Goal: Information Seeking & Learning: Find specific page/section

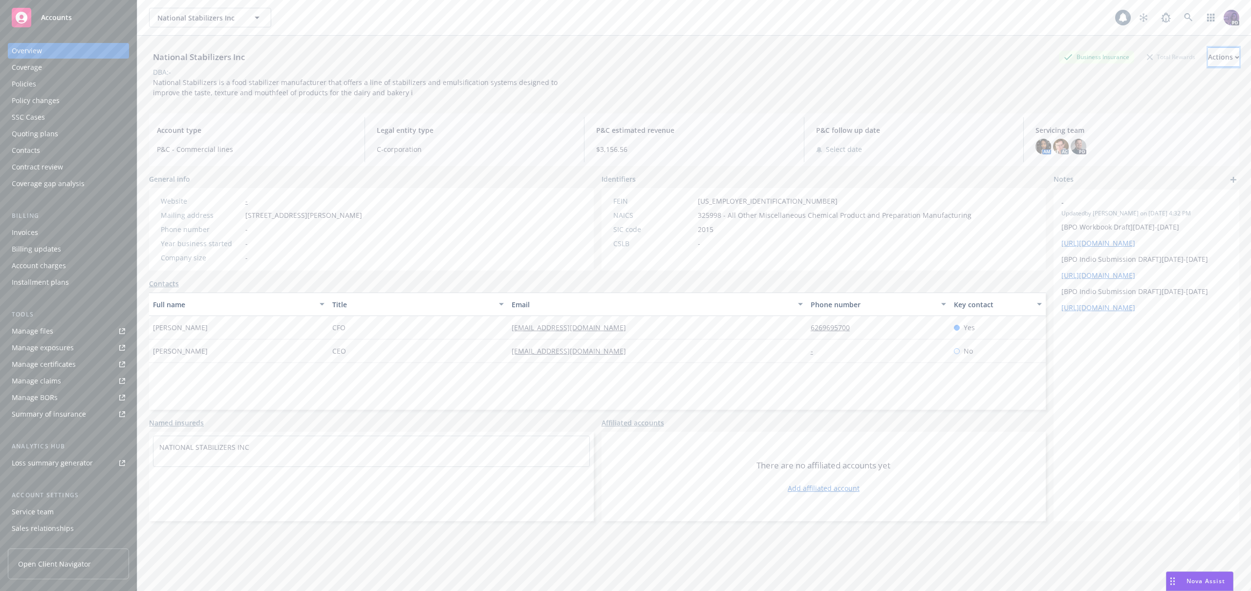
click at [1236, 57] on icon "button" at bounding box center [1237, 57] width 3 height 2
click at [1158, 120] on link "Copy logging email" at bounding box center [1159, 123] width 160 height 20
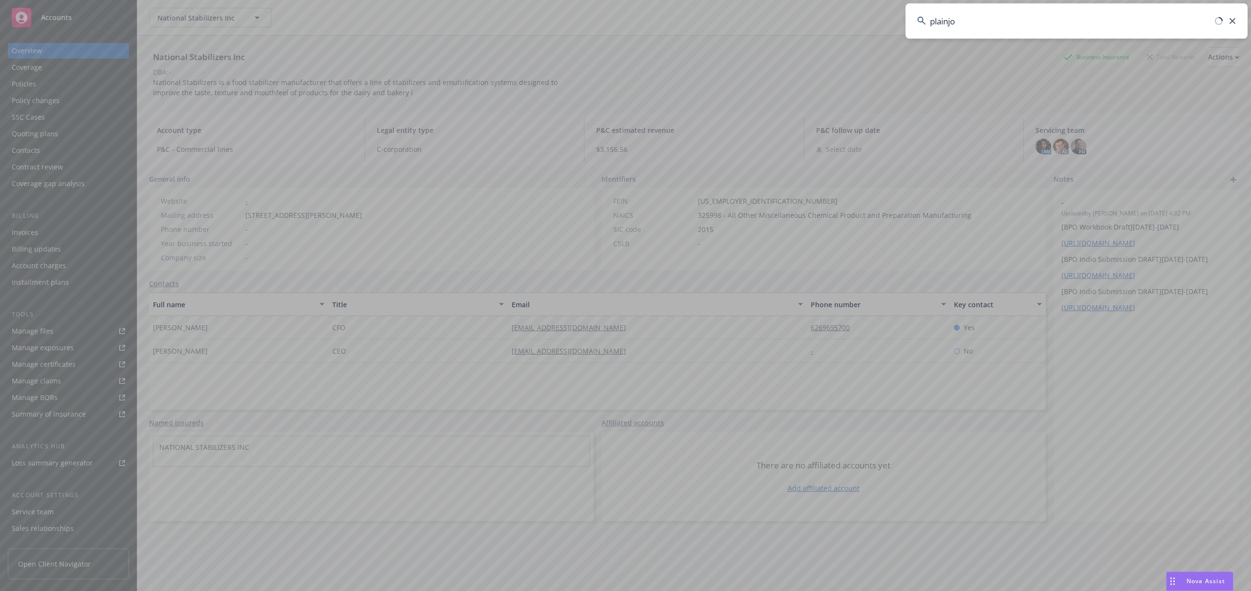
type input "plainjoe"
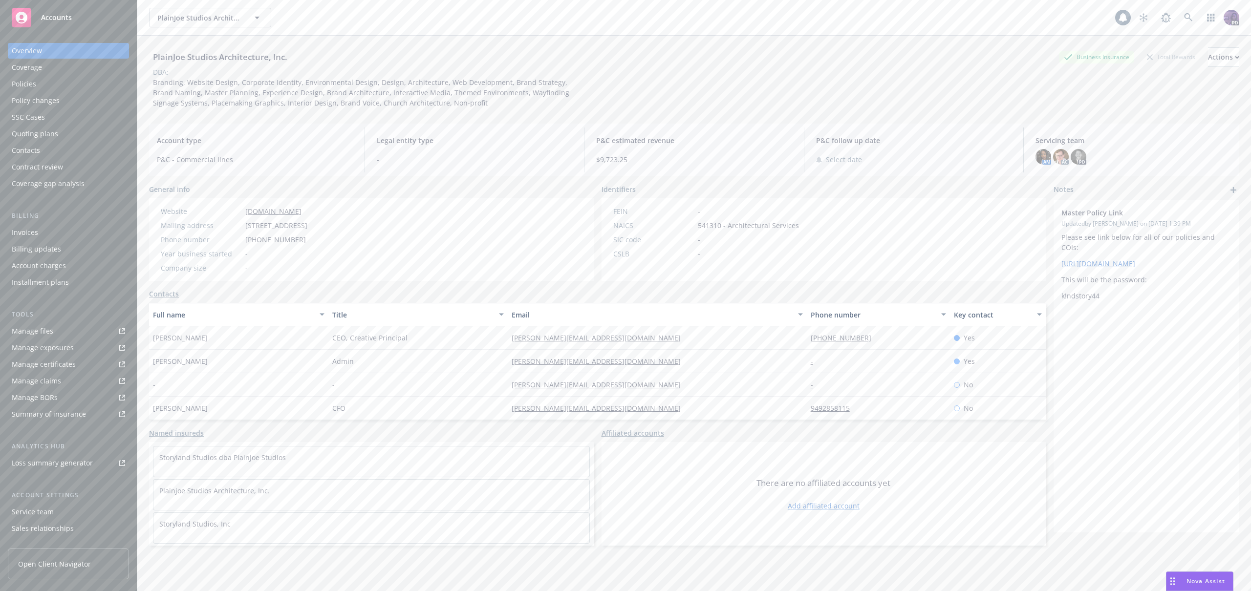
click at [105, 88] on div "Policies" at bounding box center [68, 84] width 113 height 16
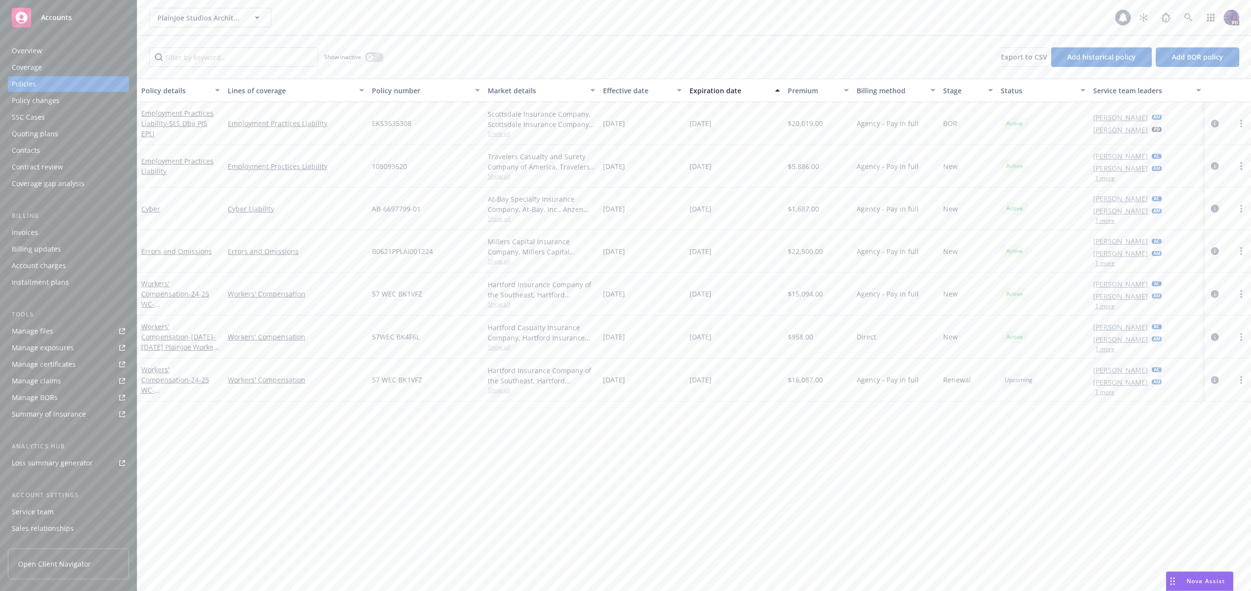
click at [1217, 208] on icon "circleInformation" at bounding box center [1215, 209] width 8 height 8
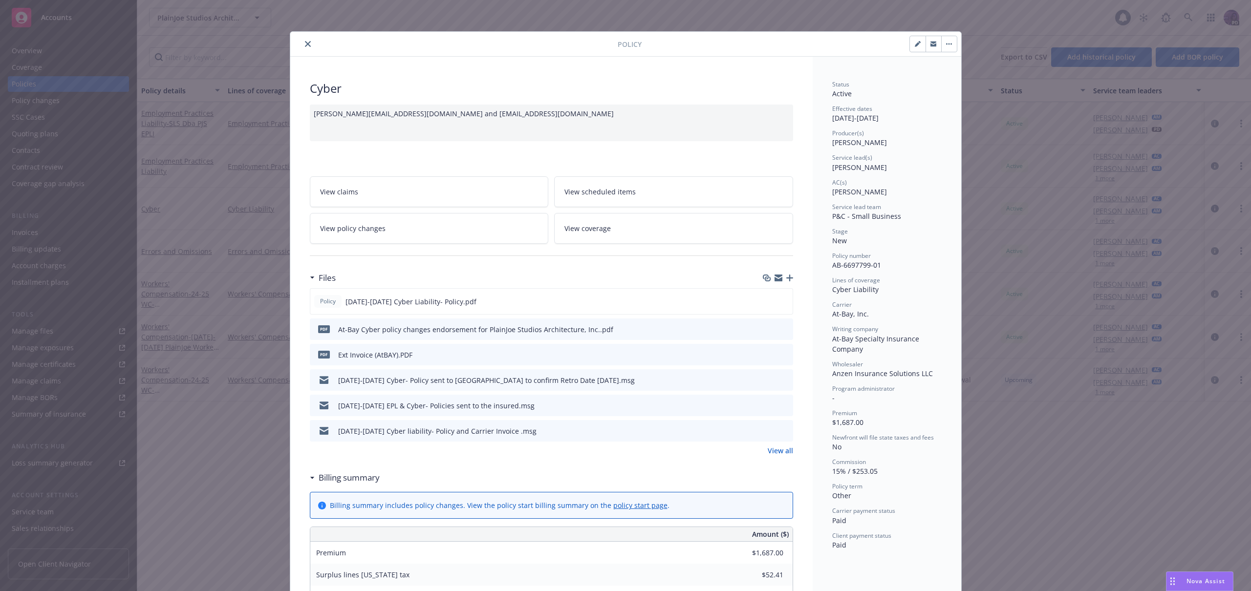
click at [947, 39] on button "button" at bounding box center [949, 44] width 16 height 16
click at [305, 46] on icon "close" at bounding box center [308, 44] width 6 height 6
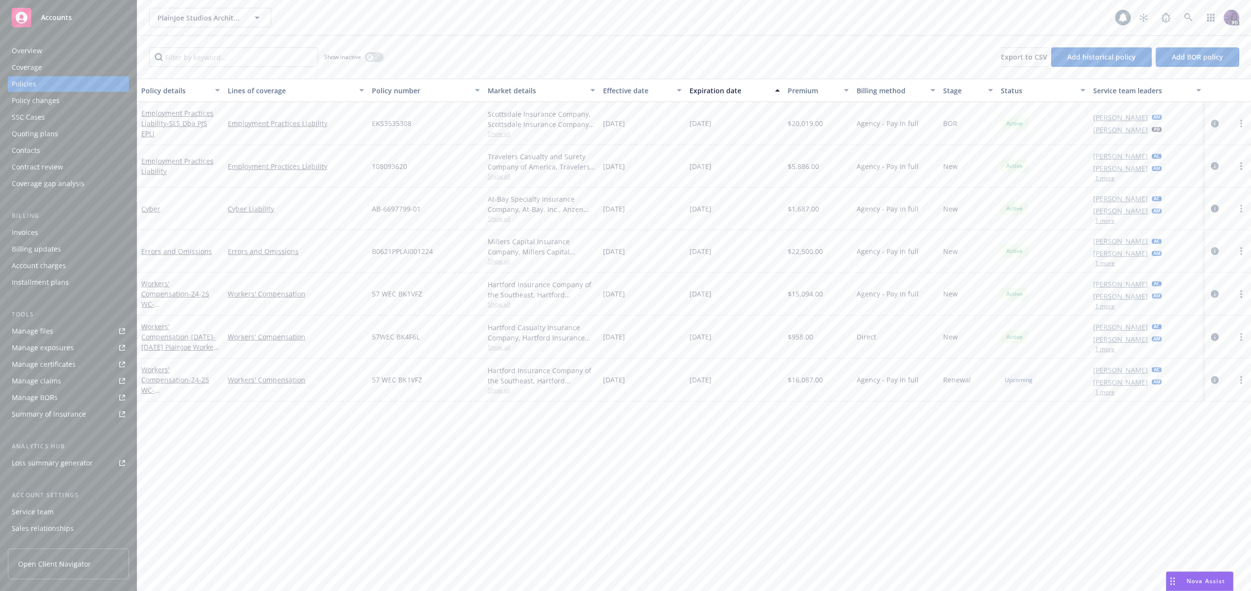
click at [65, 226] on div "Invoices" at bounding box center [68, 233] width 113 height 16
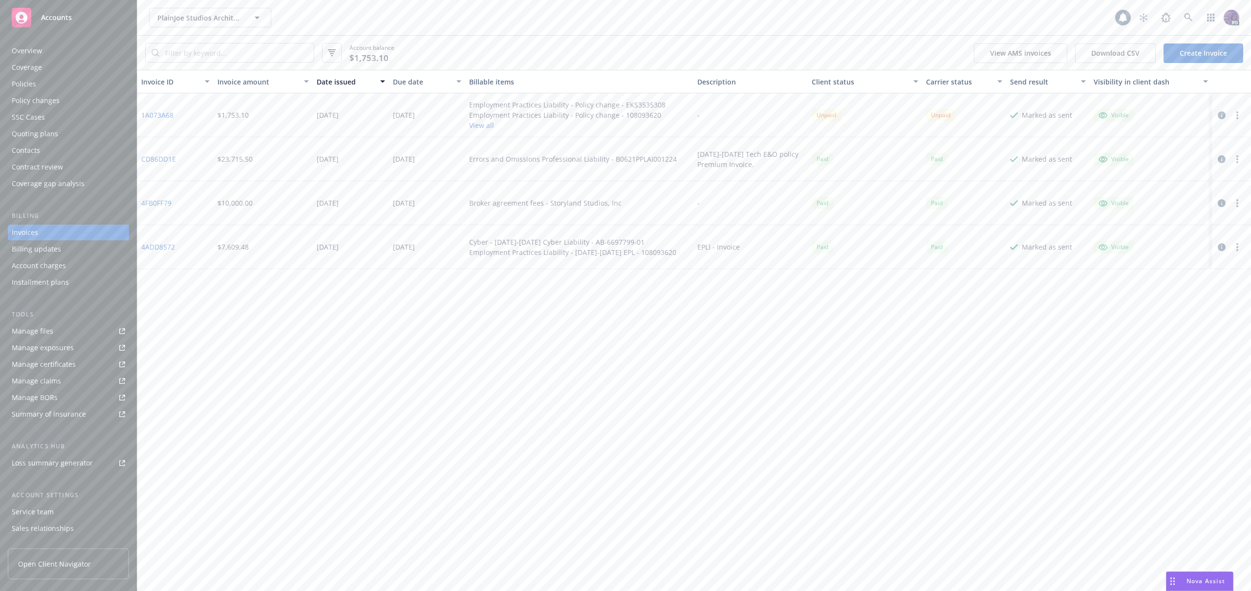
click at [484, 126] on button "View all" at bounding box center [567, 125] width 196 height 10
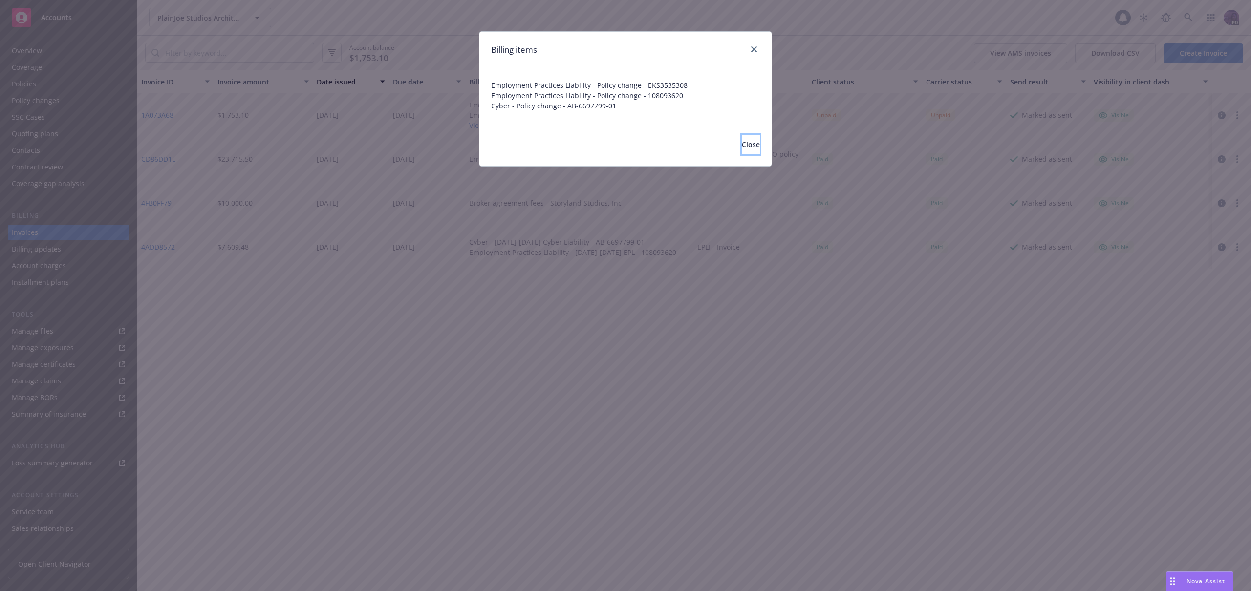
click at [742, 143] on span "Close" at bounding box center [751, 144] width 18 height 9
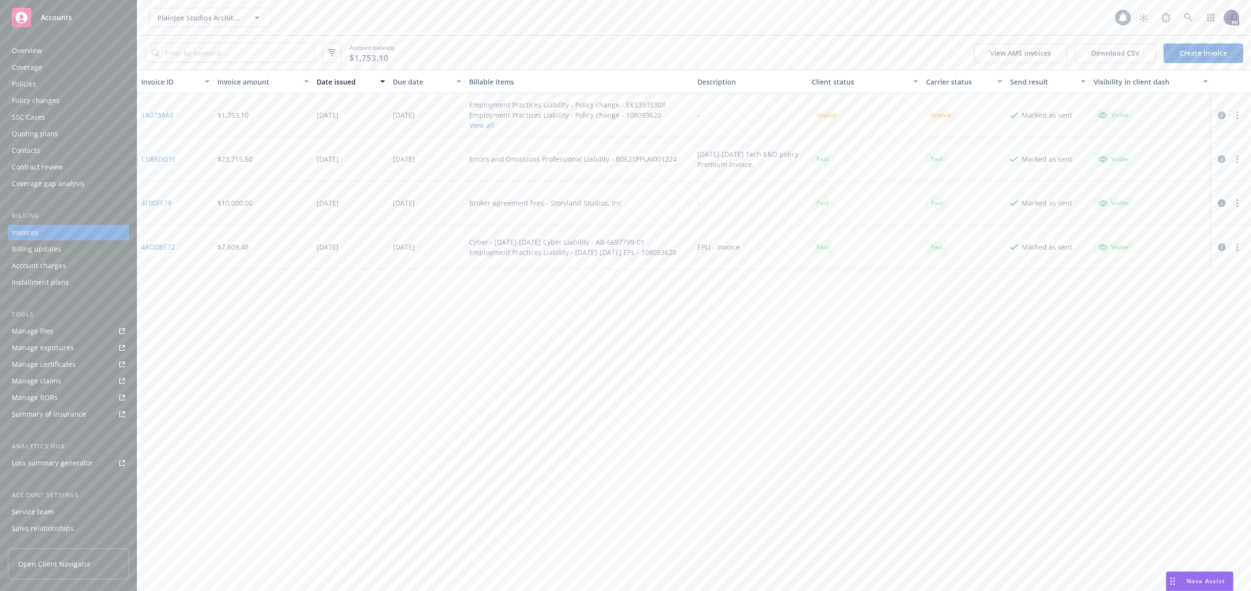
click at [489, 128] on button "View all" at bounding box center [567, 125] width 196 height 10
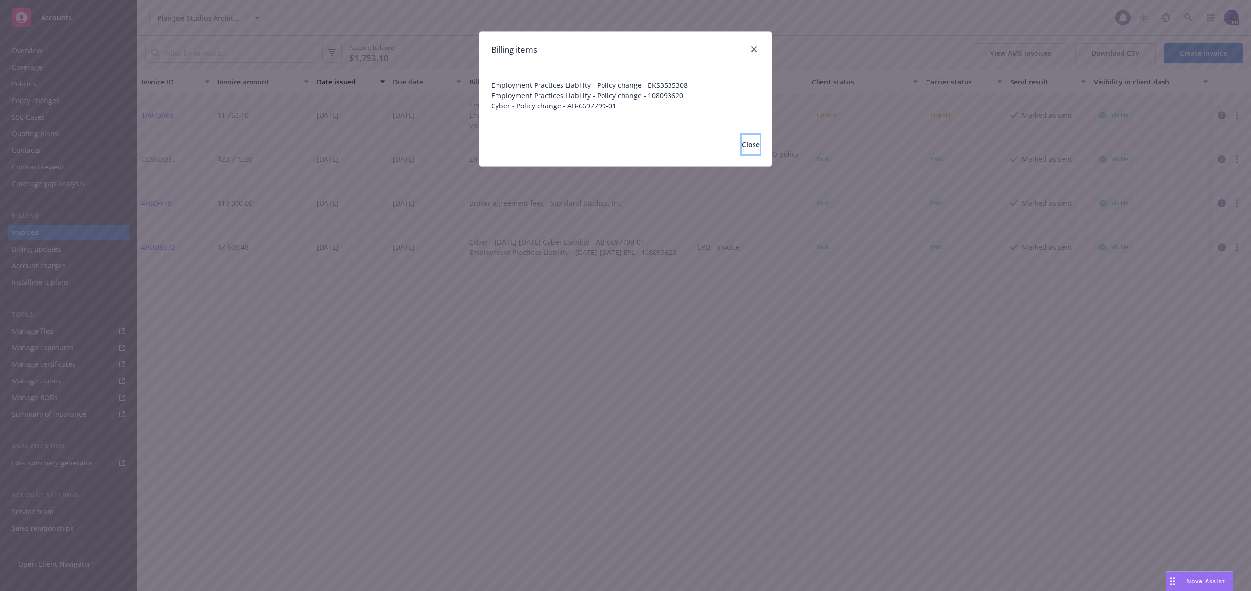
click at [742, 149] on span "Close" at bounding box center [751, 144] width 18 height 9
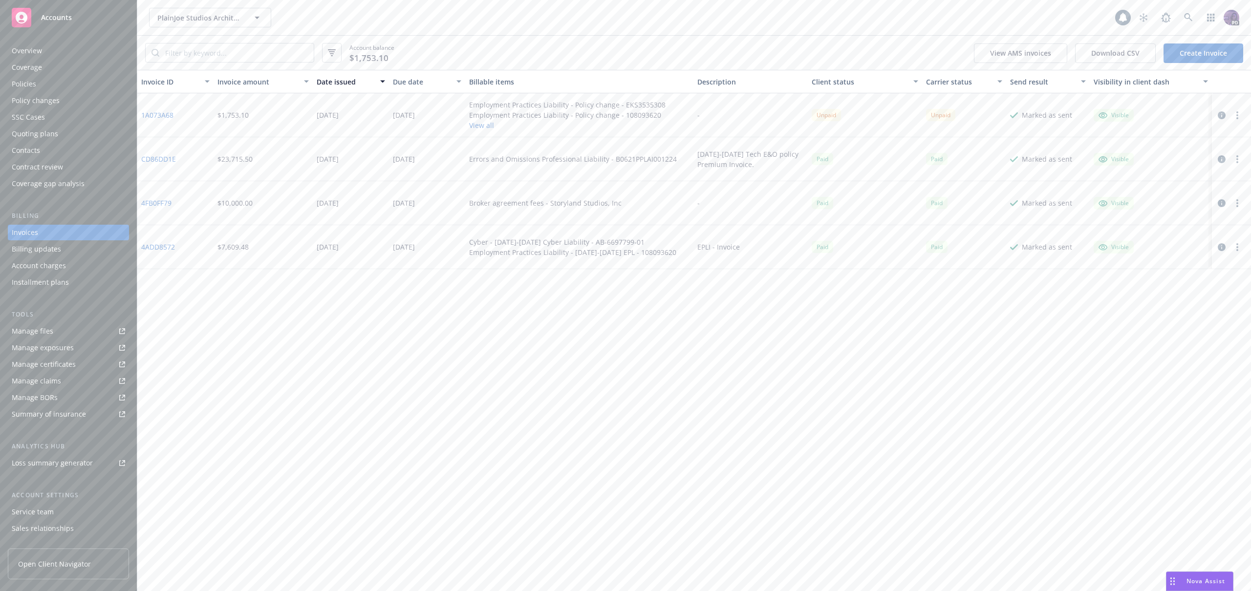
click at [1226, 112] on button "button" at bounding box center [1222, 115] width 12 height 12
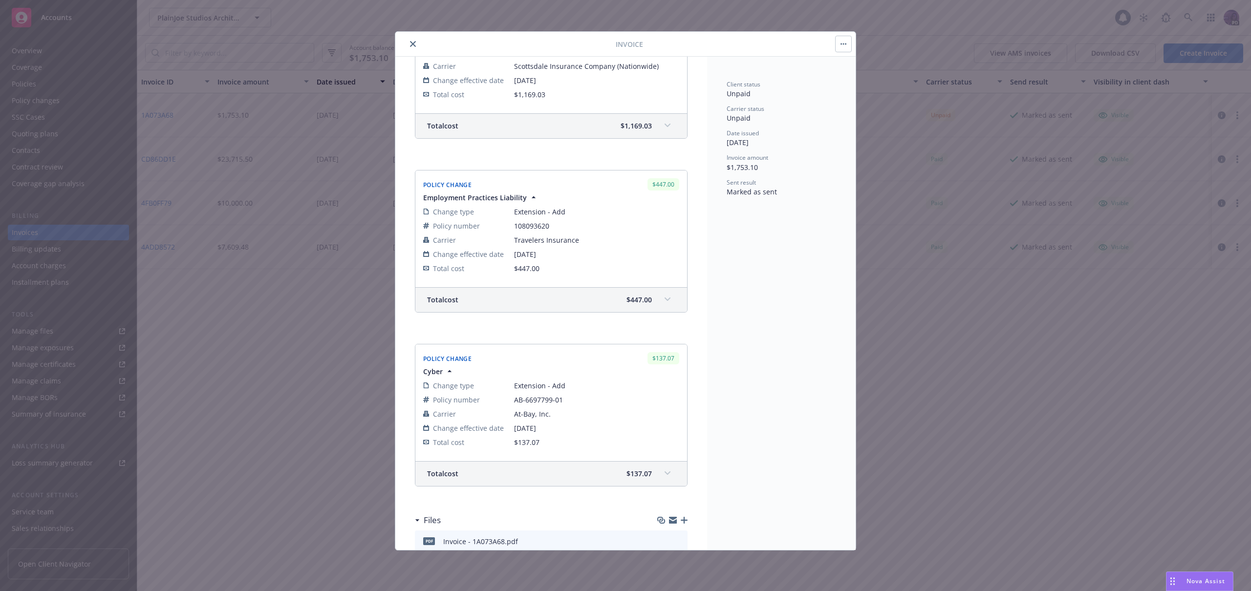
scroll to position [212, 0]
click at [850, 40] on button "button" at bounding box center [844, 44] width 16 height 16
click at [410, 41] on icon "close" at bounding box center [413, 44] width 6 height 6
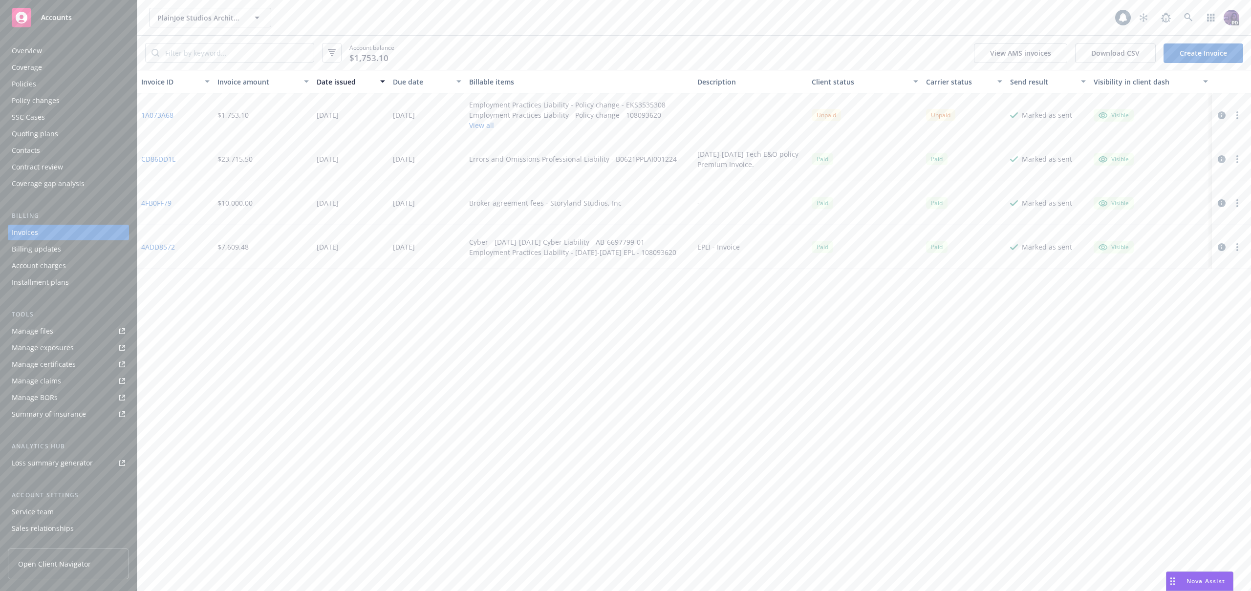
click at [1218, 115] on icon "button" at bounding box center [1222, 115] width 8 height 8
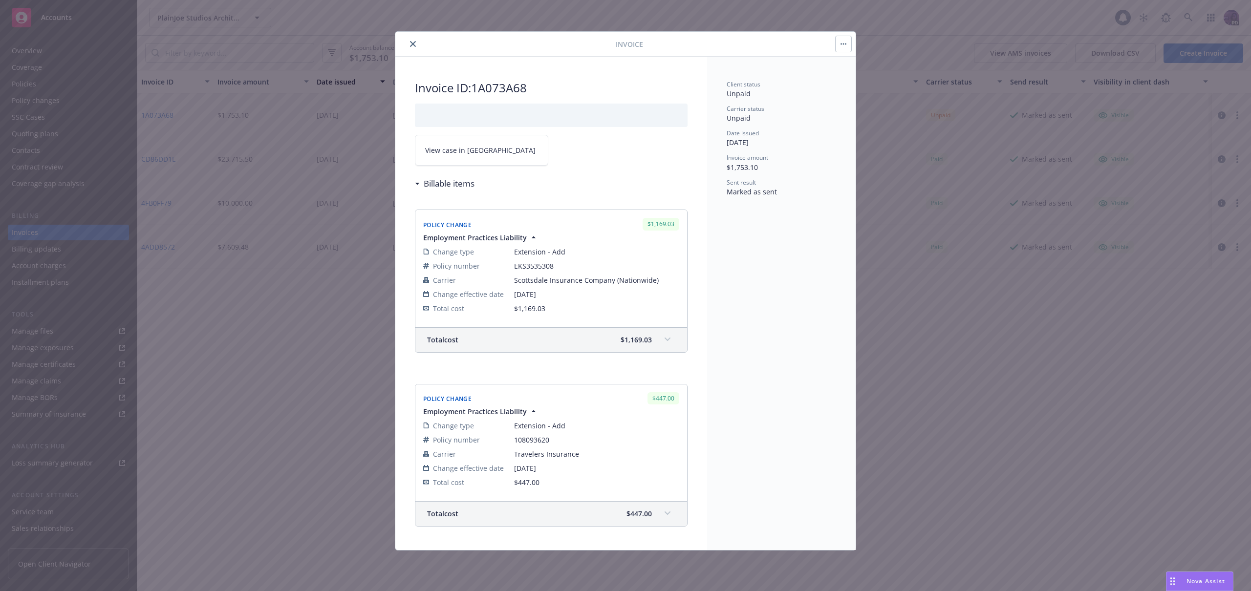
click at [849, 41] on button "button" at bounding box center [844, 44] width 16 height 16
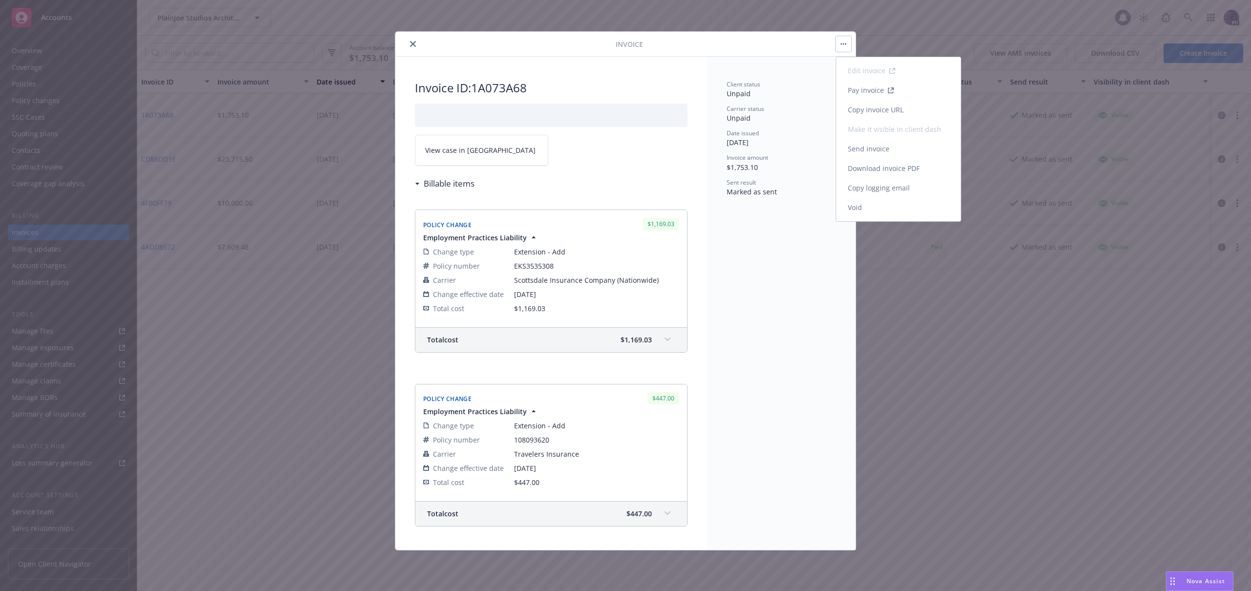
click at [860, 107] on link "Copy invoice URL" at bounding box center [898, 110] width 125 height 20
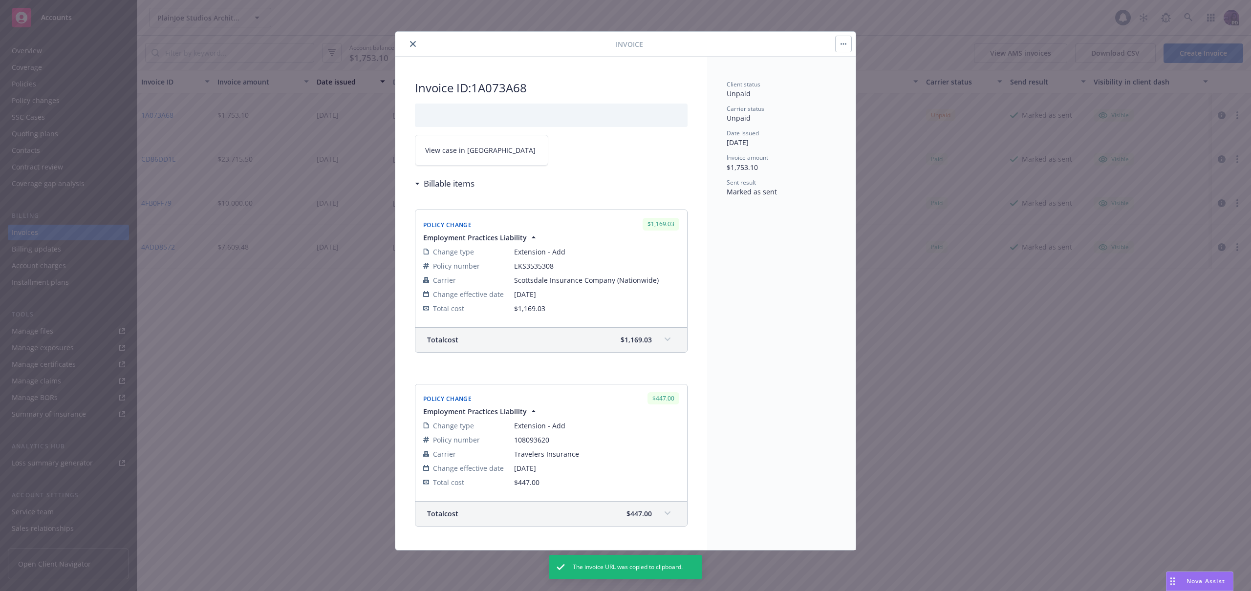
click at [414, 46] on button "close" at bounding box center [413, 44] width 12 height 12
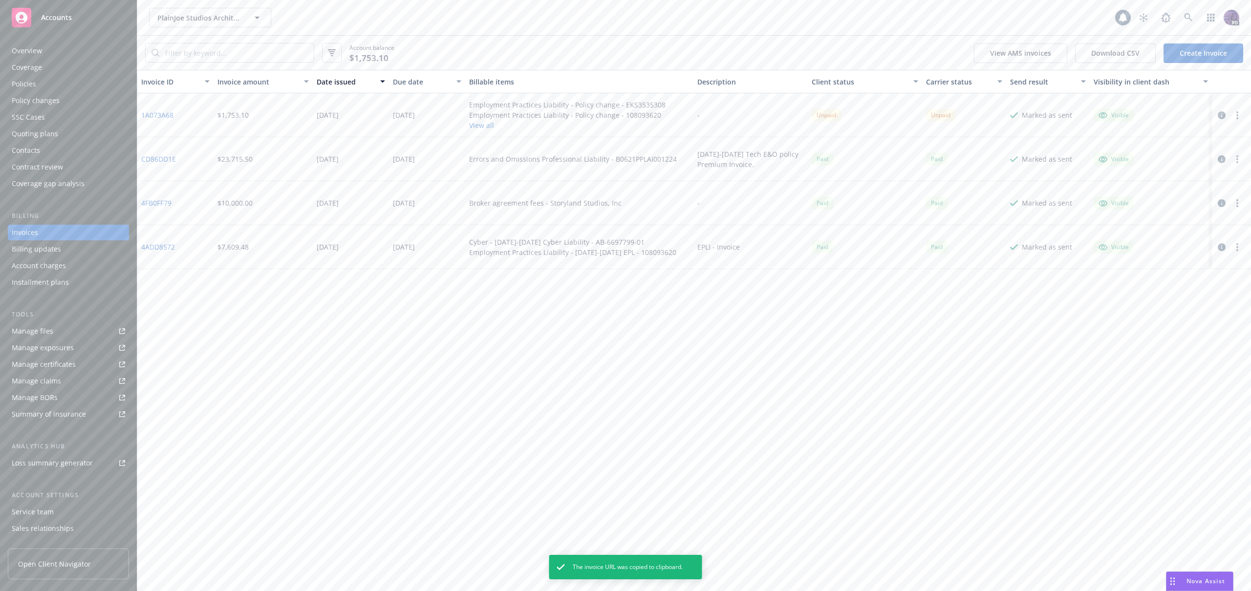
click at [164, 117] on link "1A073A68" at bounding box center [157, 115] width 32 height 10
click at [70, 50] on div "Overview" at bounding box center [68, 51] width 113 height 16
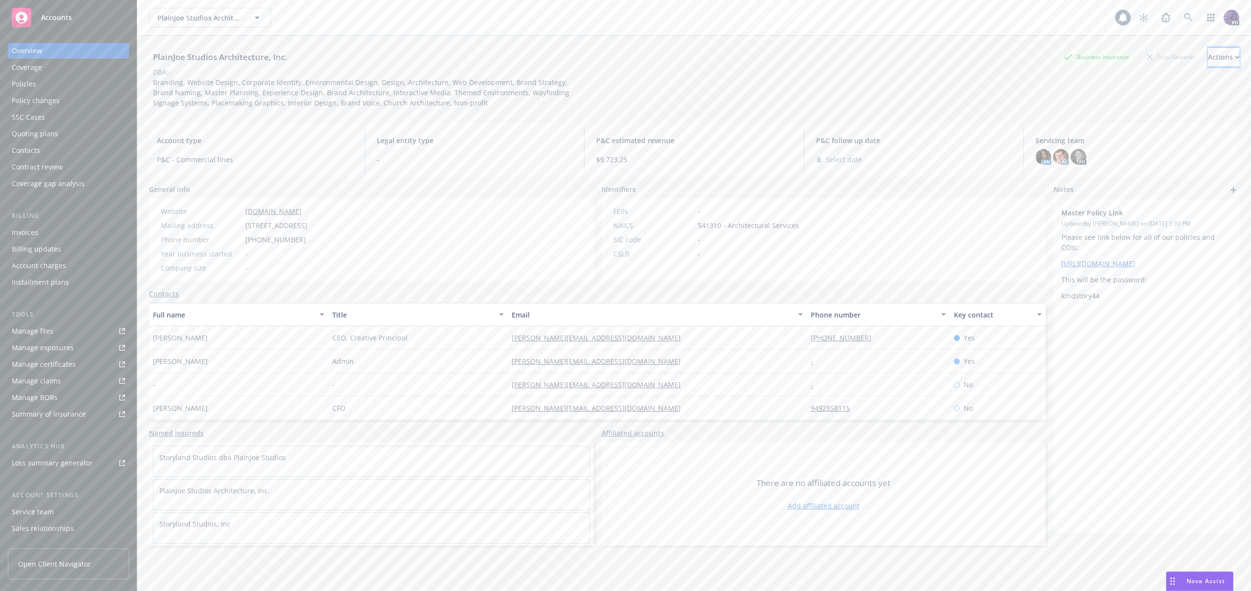
click at [1208, 55] on div "Actions" at bounding box center [1223, 57] width 31 height 19
click at [1156, 118] on link "Copy logging email" at bounding box center [1159, 123] width 160 height 20
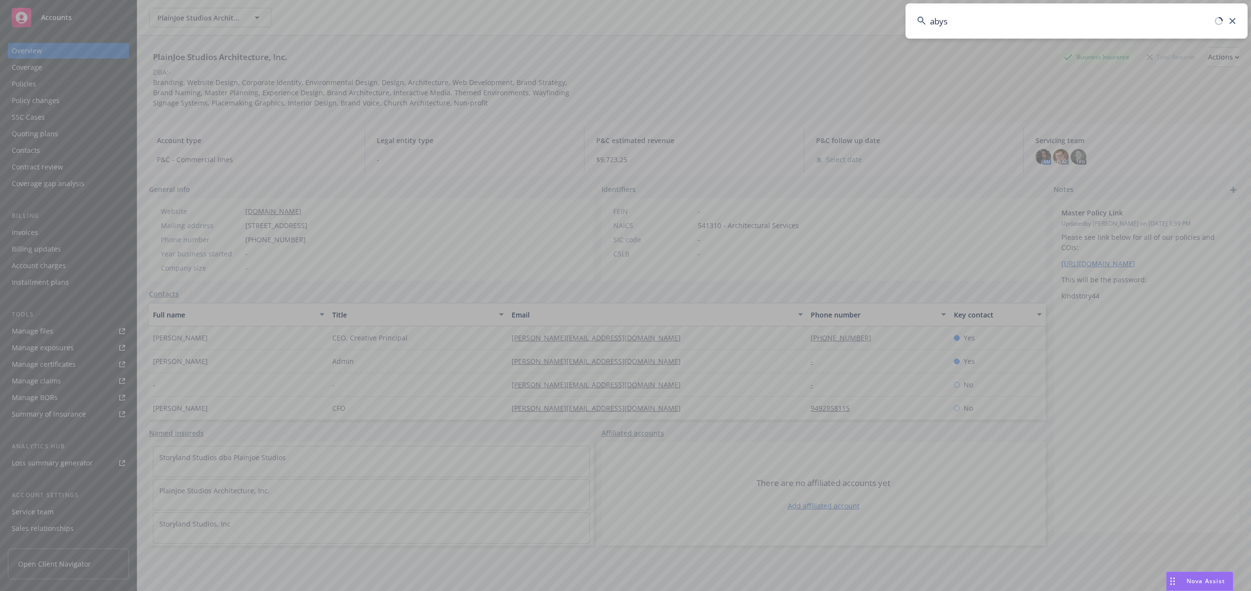
type input "abyss"
